Goal: Task Accomplishment & Management: Manage account settings

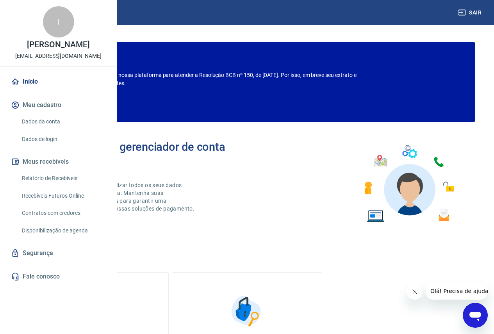
click at [35, 170] on button "Meus recebíveis" at bounding box center [58, 161] width 98 height 17
click at [37, 186] on link "Relatório de Recebíveis" at bounding box center [63, 178] width 89 height 16
